Goal: Find contact information: Find contact information

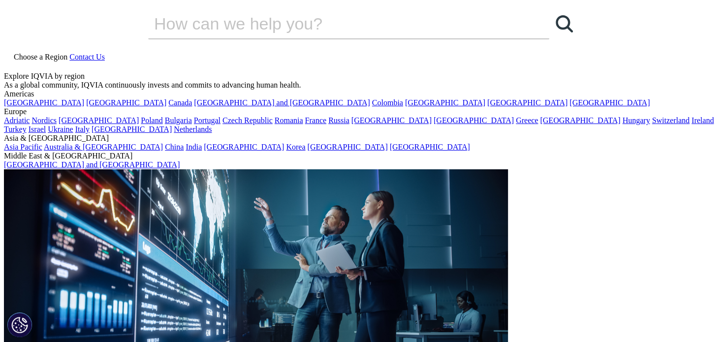
click at [69, 53] on link "Choose a Region" at bounding box center [36, 57] width 65 height 8
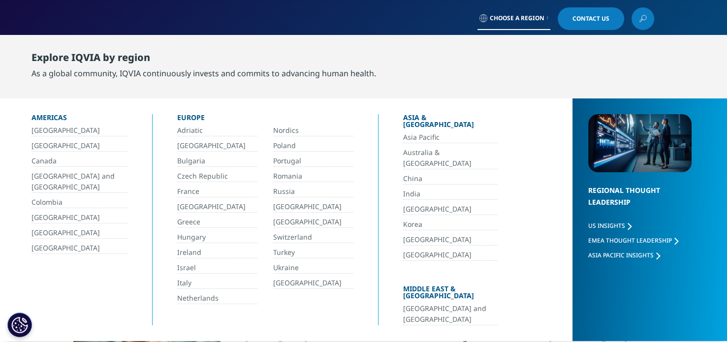
click at [416, 189] on link "India" at bounding box center [450, 194] width 94 height 11
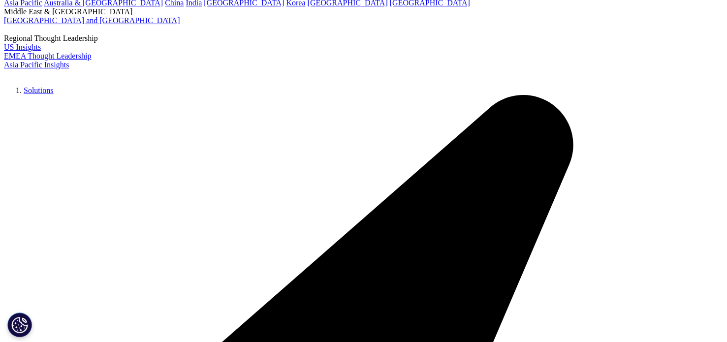
scroll to position [148, 0]
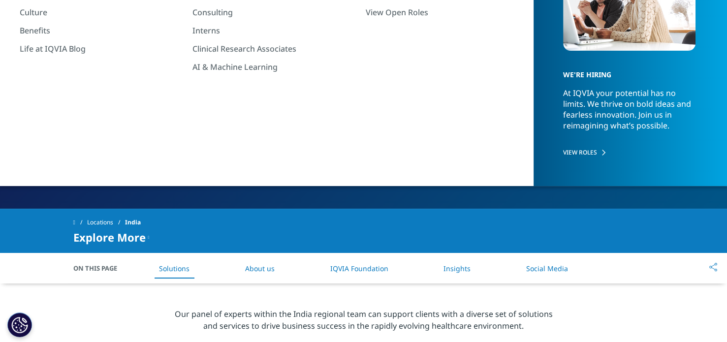
click at [135, 159] on link "CONTACT US" at bounding box center [110, 170] width 66 height 23
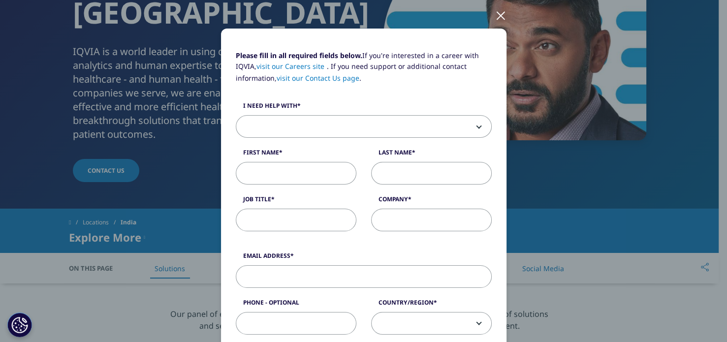
scroll to position [0, 0]
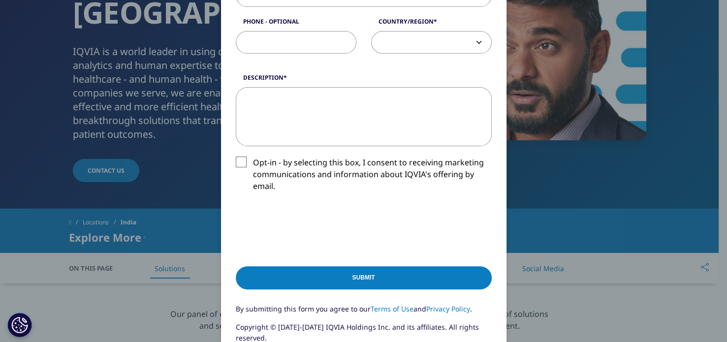
click at [157, 129] on div "Please fill in all required fields below. If you're interested in a career with…" at bounding box center [363, 64] width 581 height 818
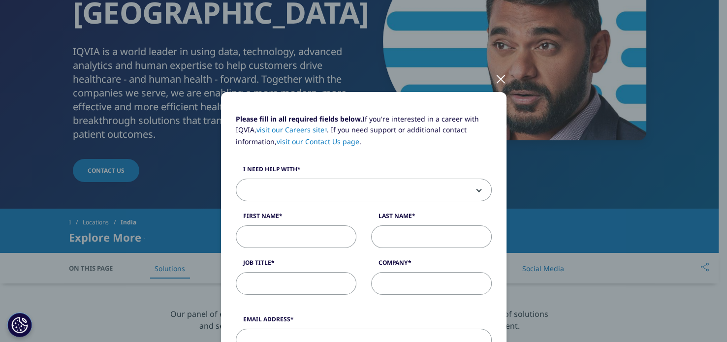
click at [495, 78] on div at bounding box center [500, 78] width 11 height 27
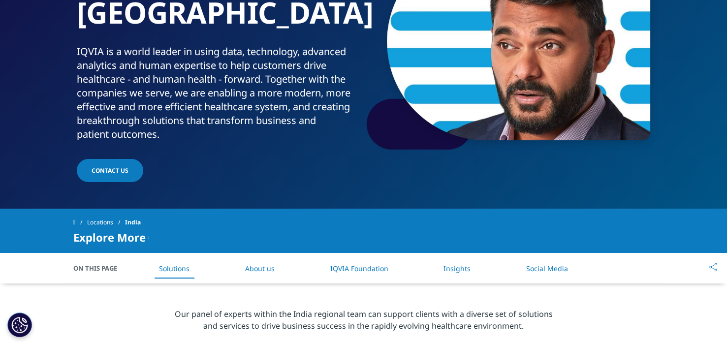
click at [148, 231] on icon at bounding box center [148, 237] width 1 height 12
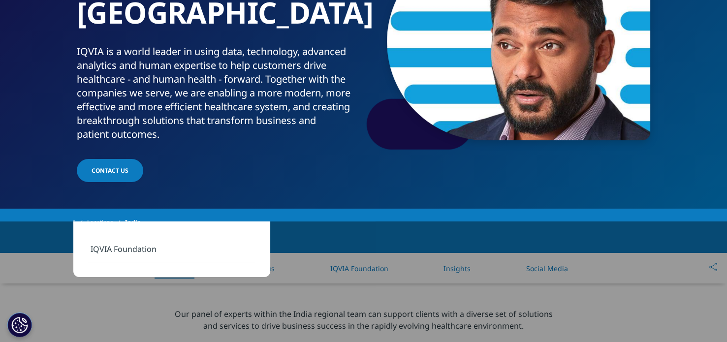
click at [238, 159] on div "CONTACT US" at bounding box center [218, 171] width 283 height 25
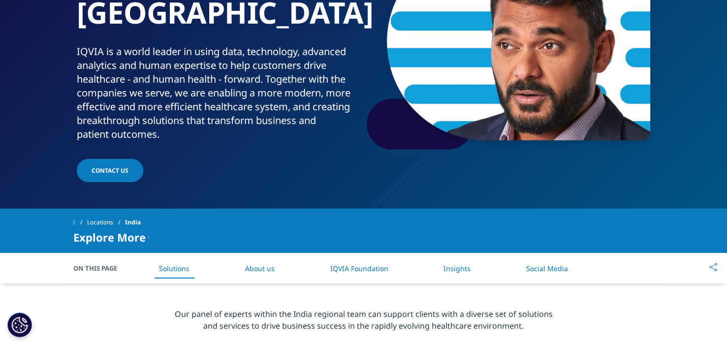
click at [255, 264] on link "About us" at bounding box center [260, 268] width 30 height 9
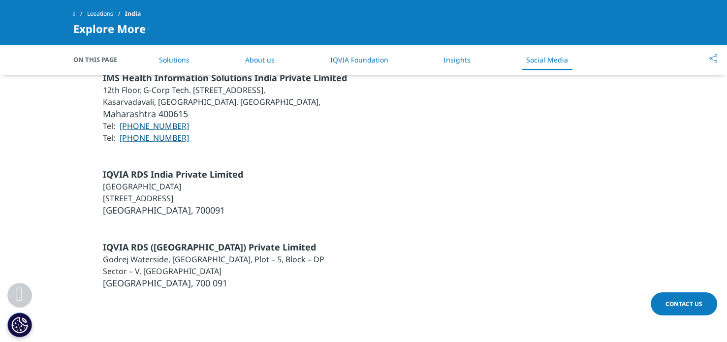
scroll to position [2431, 0]
